Goal: Transaction & Acquisition: Purchase product/service

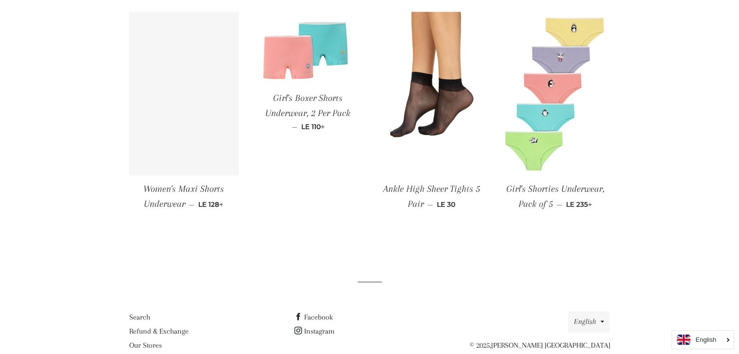
scroll to position [932, 0]
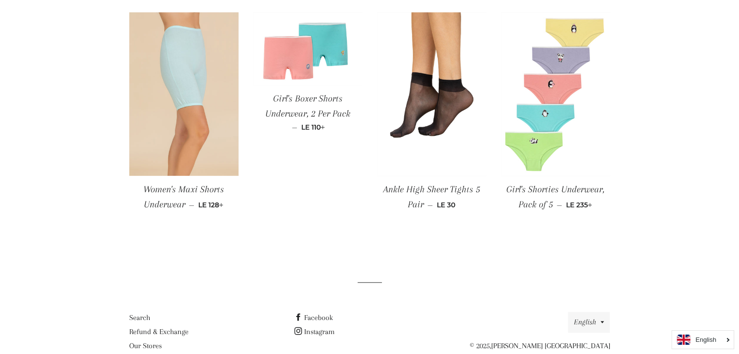
click at [308, 110] on span "Girl's Boxer Shorts Underwear, 2 Per Pack" at bounding box center [307, 106] width 85 height 26
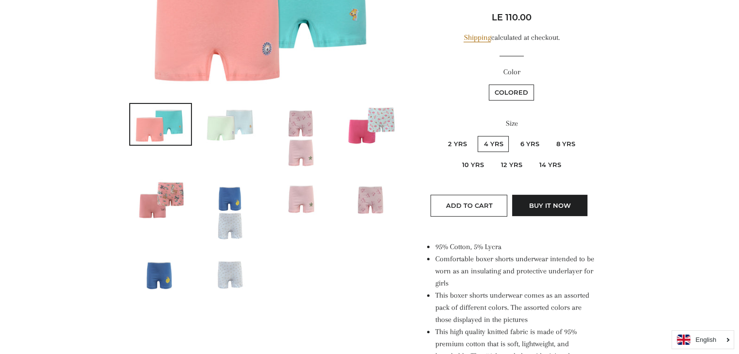
scroll to position [193, 0]
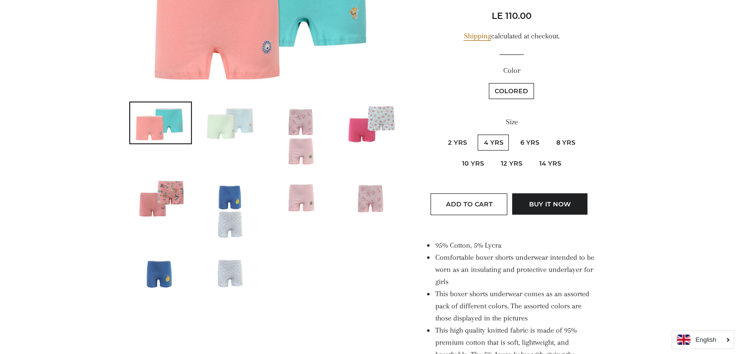
click at [311, 140] on img at bounding box center [301, 136] width 44 height 66
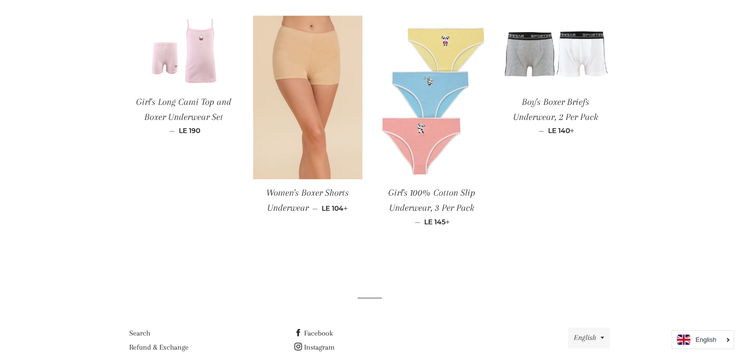
scroll to position [829, 0]
click at [332, 209] on span "Regular price LE 104 +" at bounding box center [335, 208] width 26 height 9
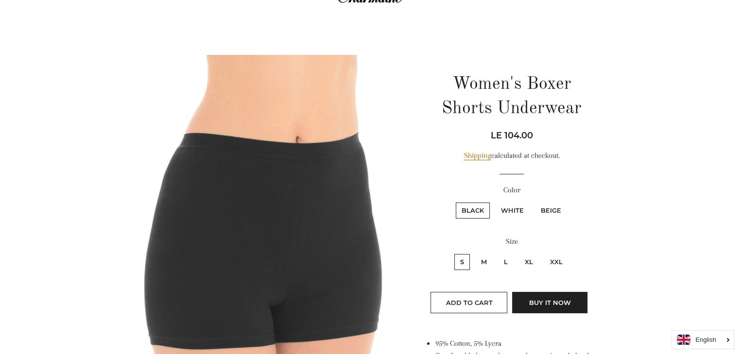
scroll to position [87, 0]
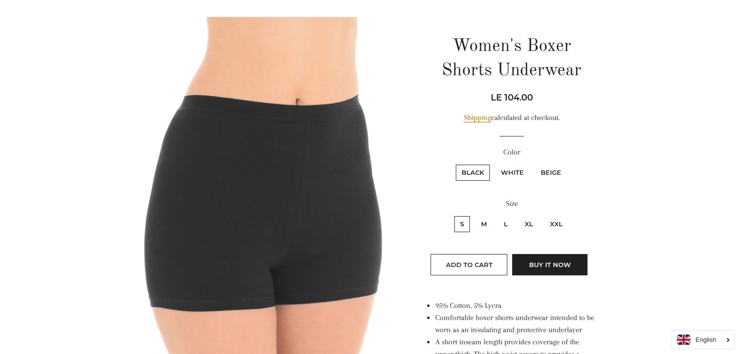
click at [551, 177] on label "Beige" at bounding box center [551, 173] width 32 height 16
click at [534, 164] on input "Beige" at bounding box center [534, 163] width 0 height 0
radio input "true"
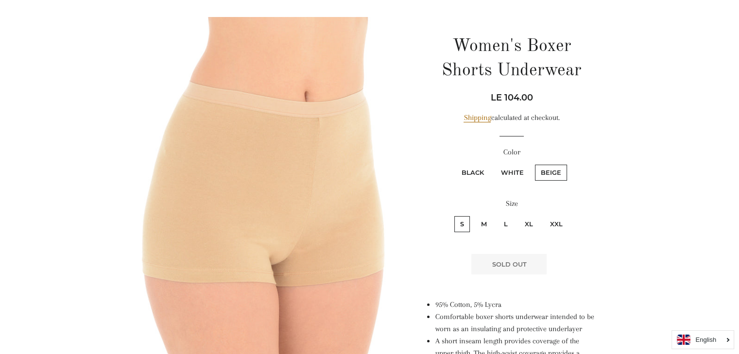
click at [510, 174] on label "White" at bounding box center [512, 173] width 35 height 16
click at [494, 164] on input "White" at bounding box center [494, 163] width 0 height 0
radio input "true"
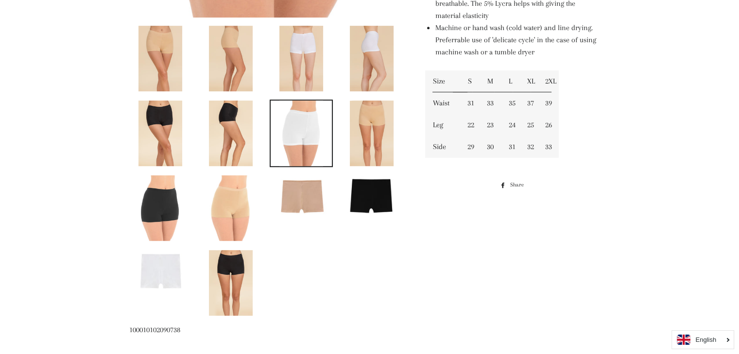
click at [364, 198] on img at bounding box center [371, 195] width 61 height 41
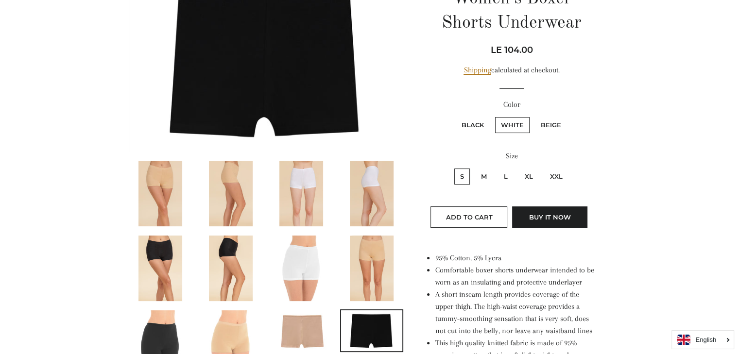
scroll to position [136, 0]
click at [219, 251] on img at bounding box center [231, 268] width 44 height 66
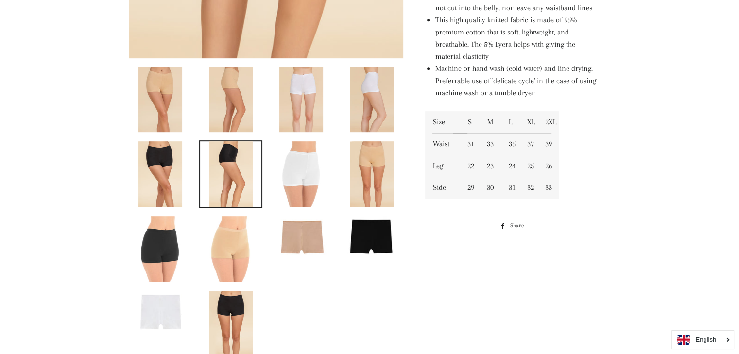
scroll to position [462, 0]
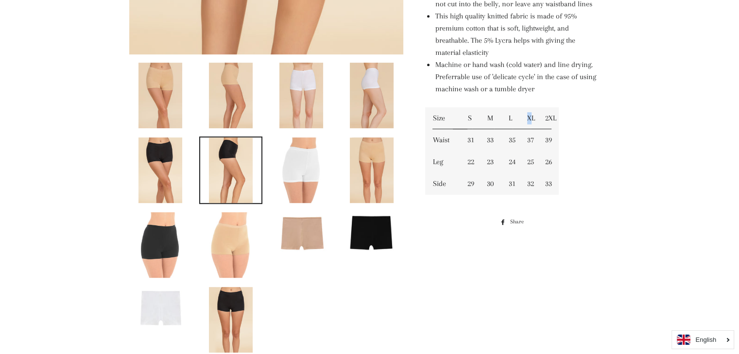
drag, startPoint x: 533, startPoint y: 118, endPoint x: 523, endPoint y: 119, distance: 9.8
click at [523, 119] on td "XL" at bounding box center [529, 118] width 18 height 22
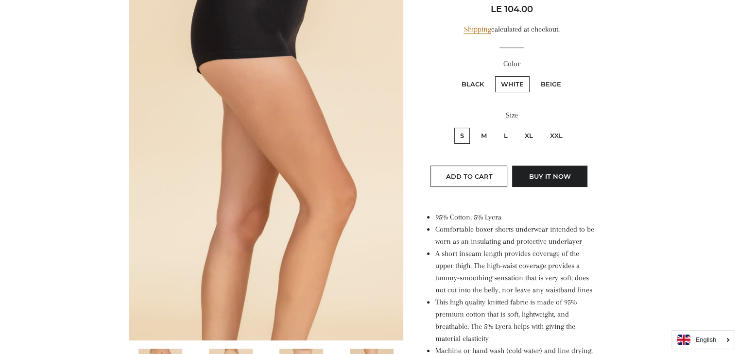
scroll to position [173, 0]
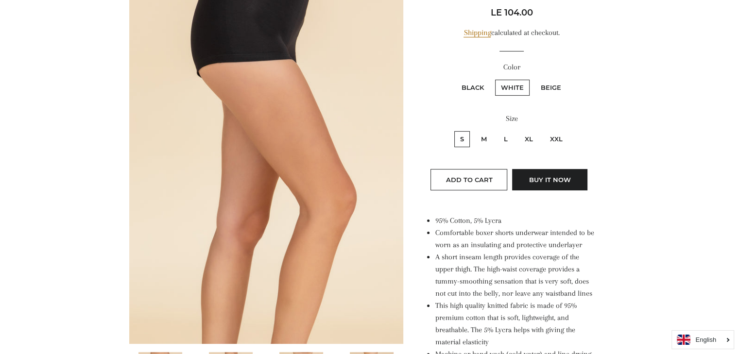
click at [531, 142] on label "XL" at bounding box center [529, 139] width 20 height 16
click at [518, 130] on input "XL" at bounding box center [518, 130] width 0 height 0
radio input "true"
click at [473, 86] on label "Black" at bounding box center [473, 88] width 34 height 16
click at [455, 79] on input "Black" at bounding box center [454, 78] width 0 height 0
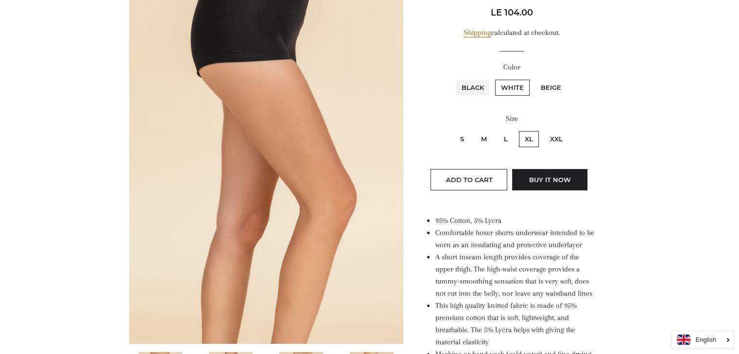
radio input "true"
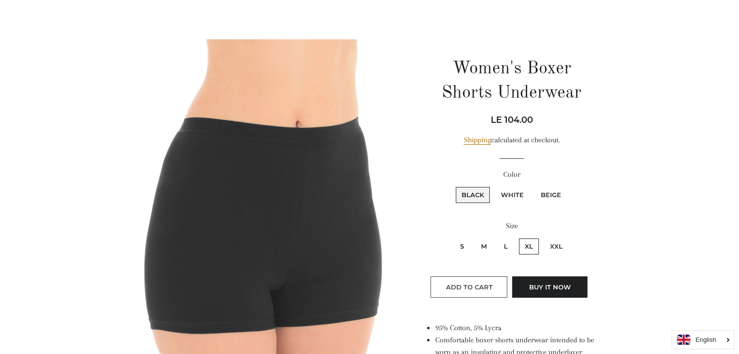
scroll to position [64, 0]
